Goal: Navigation & Orientation: Find specific page/section

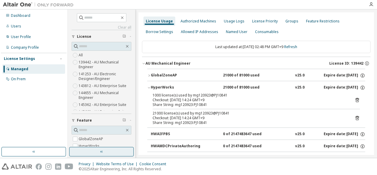
click at [82, 150] on button "button" at bounding box center [101, 151] width 64 height 9
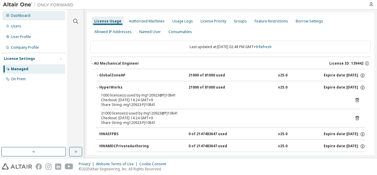
click at [37, 14] on div "Dashboard" at bounding box center [33, 15] width 63 height 9
